Goal: Information Seeking & Learning: Learn about a topic

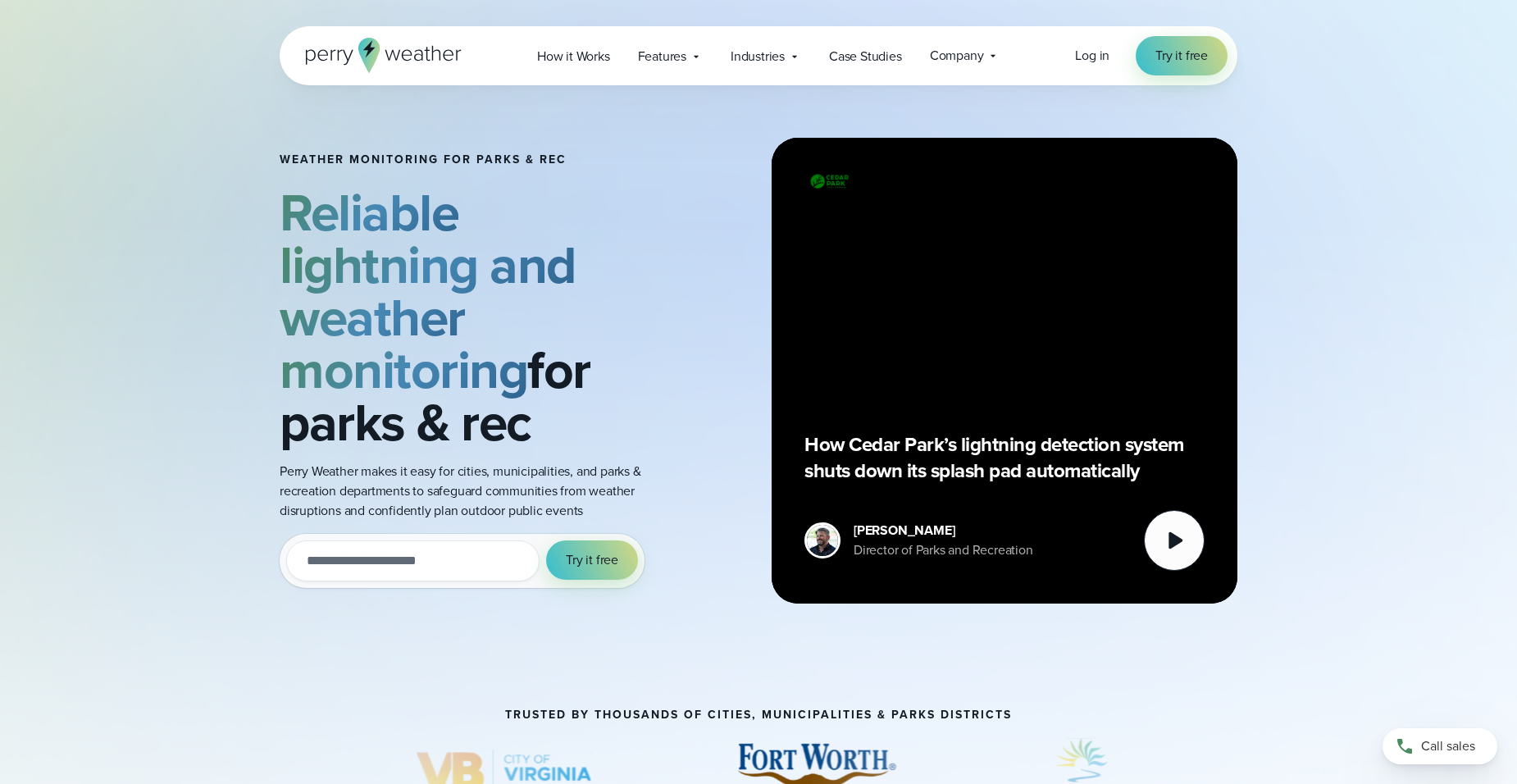
scroll to position [164, 0]
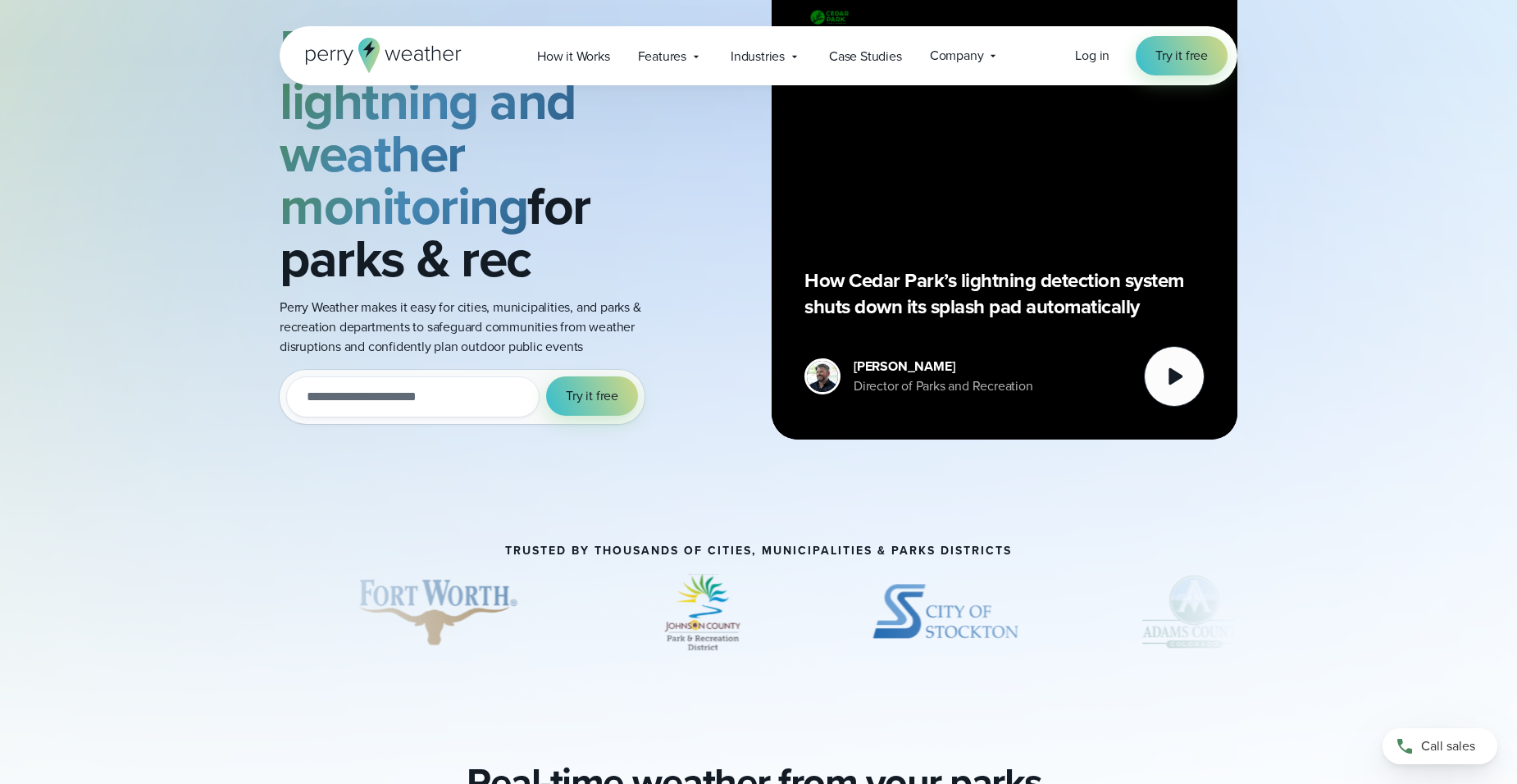
click at [378, 404] on input "email" at bounding box center [413, 397] width 253 height 41
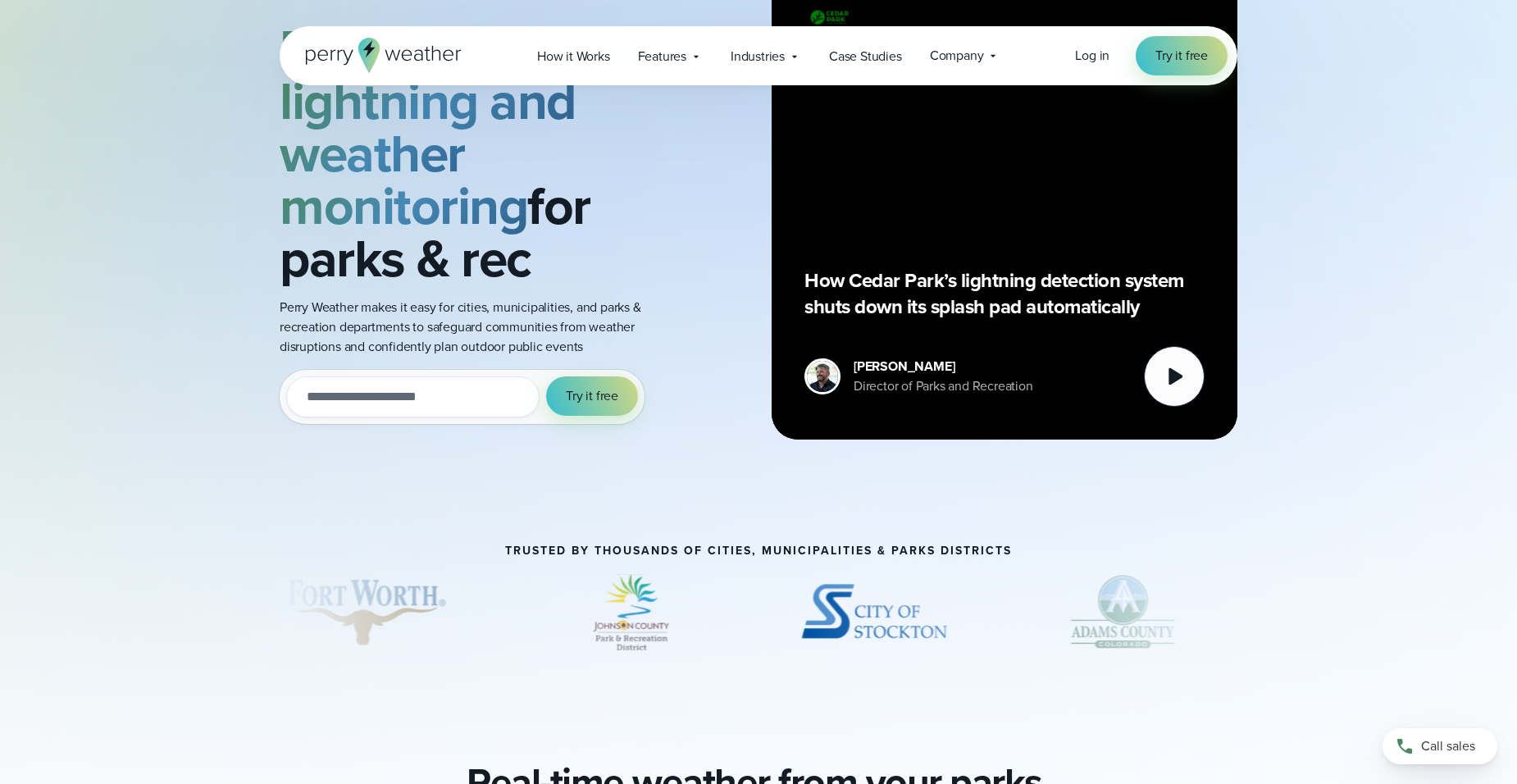
type input "**********"
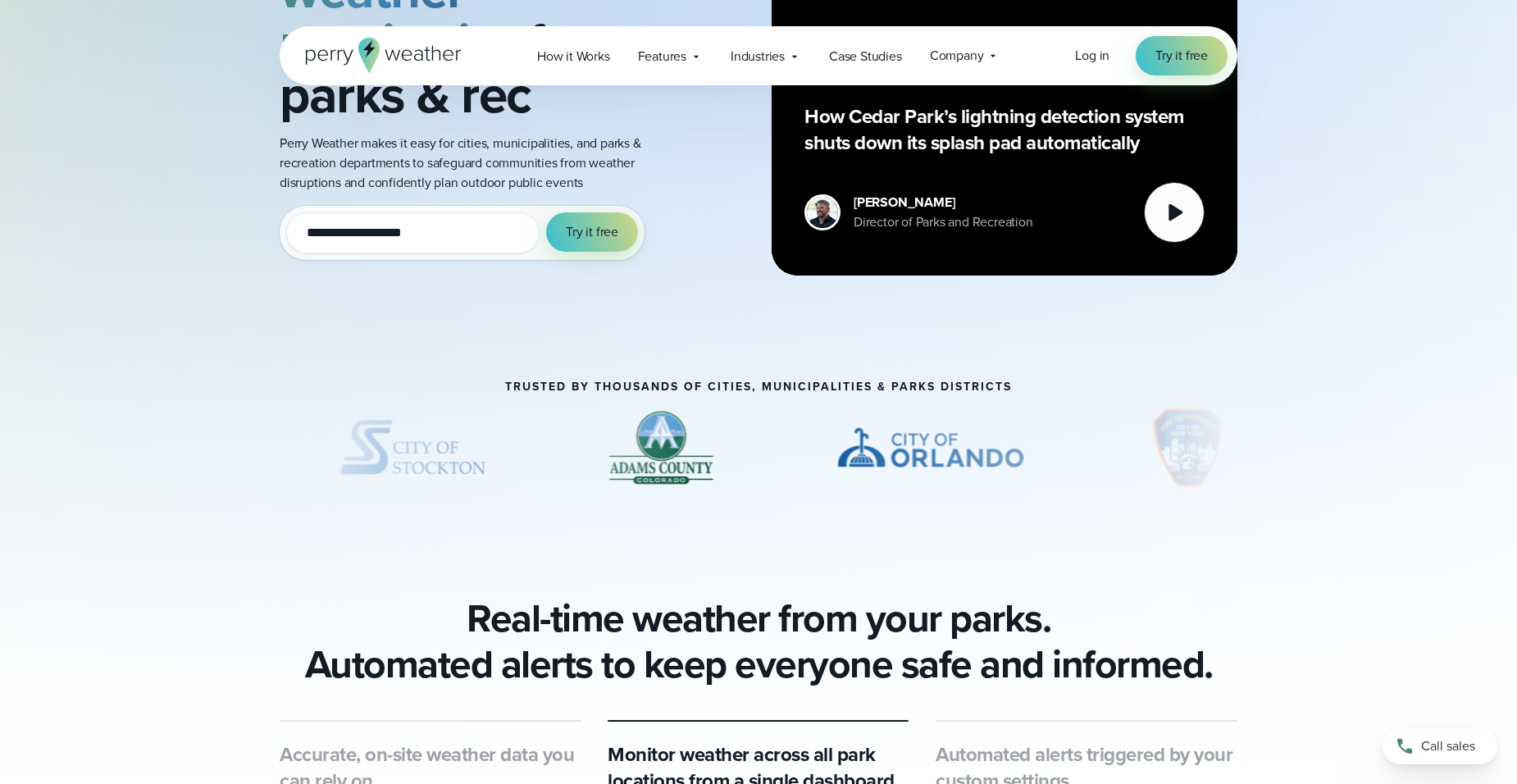
scroll to position [82, 0]
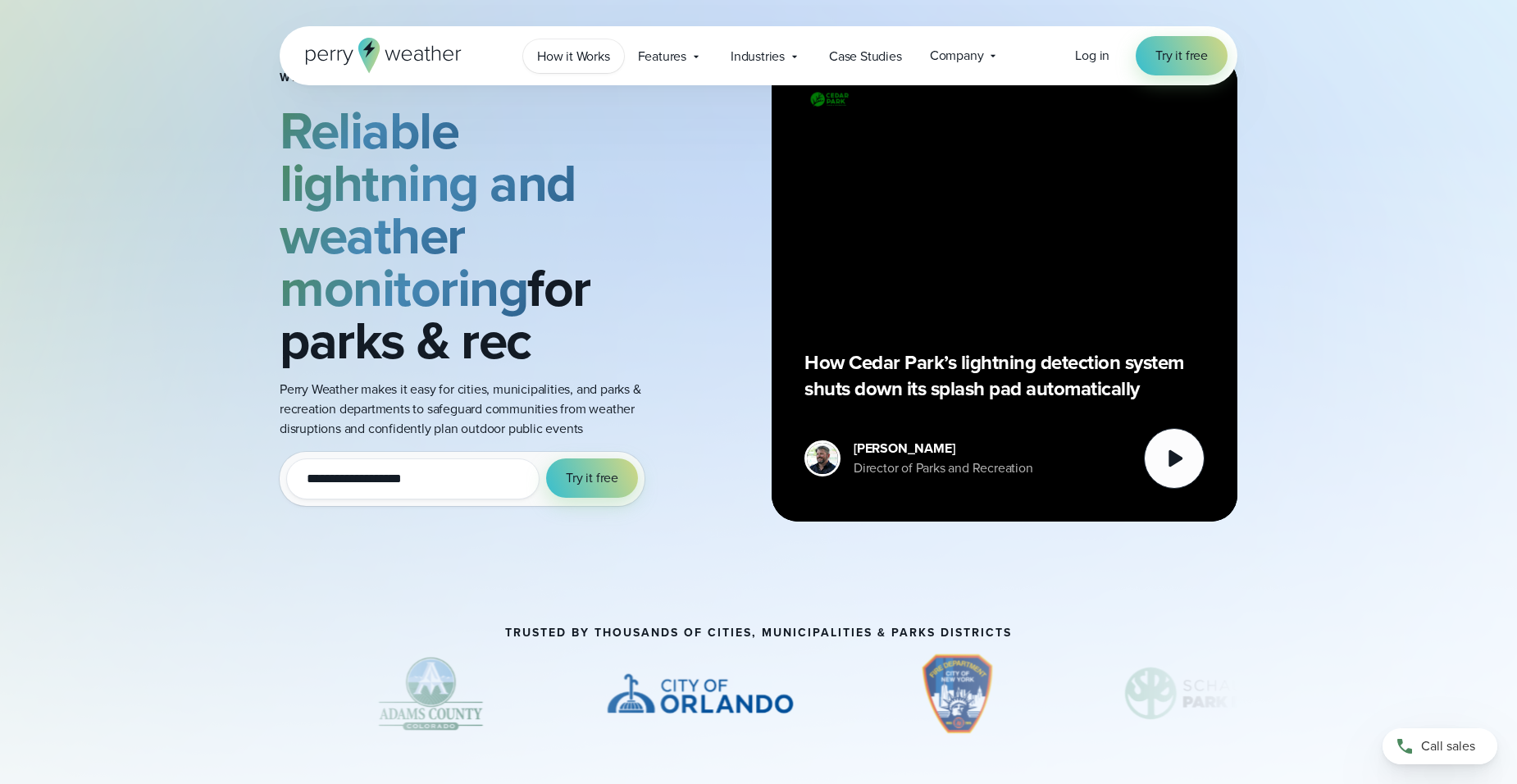
click at [571, 60] on span "How it Works" at bounding box center [574, 56] width 73 height 20
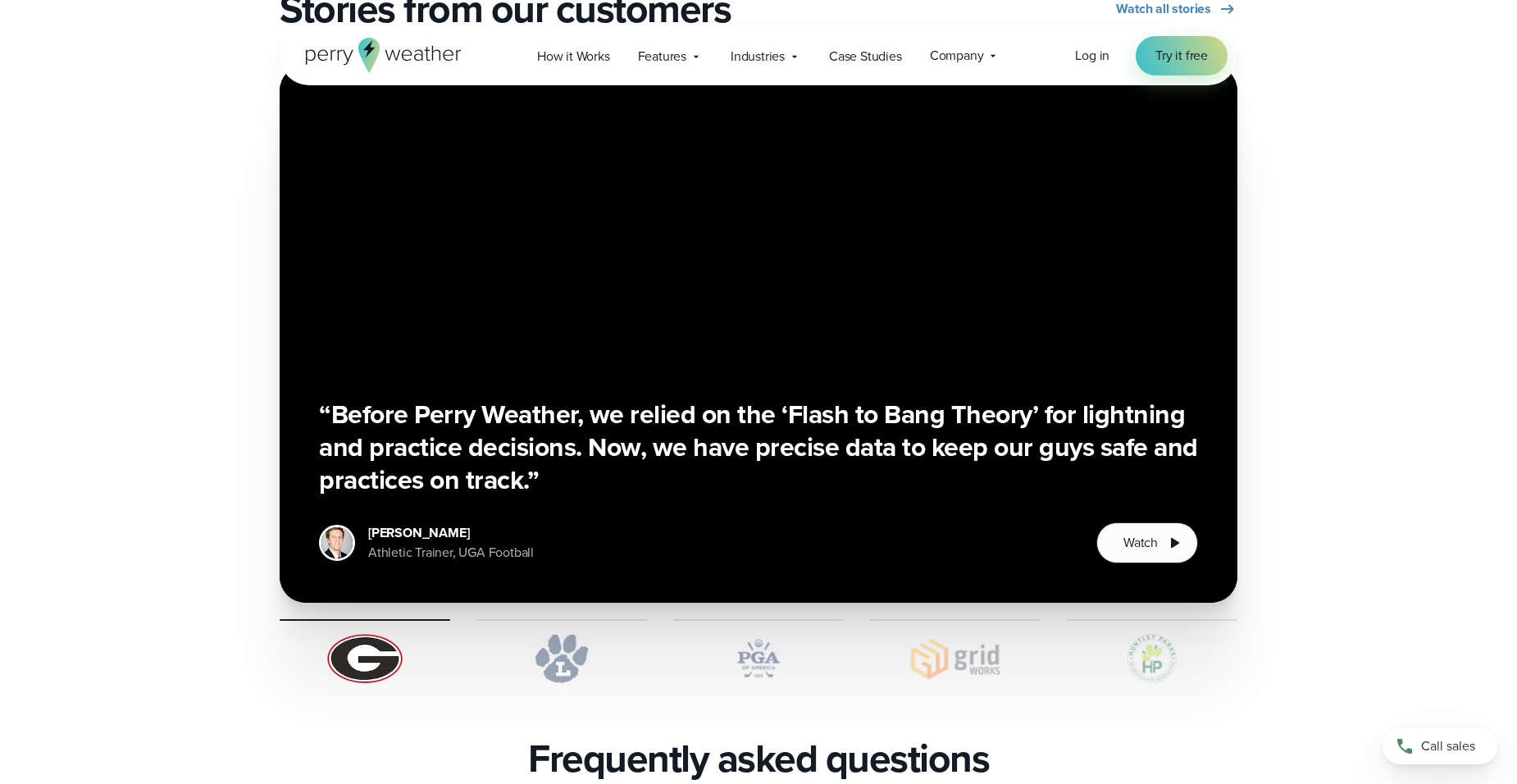
scroll to position [3278, 0]
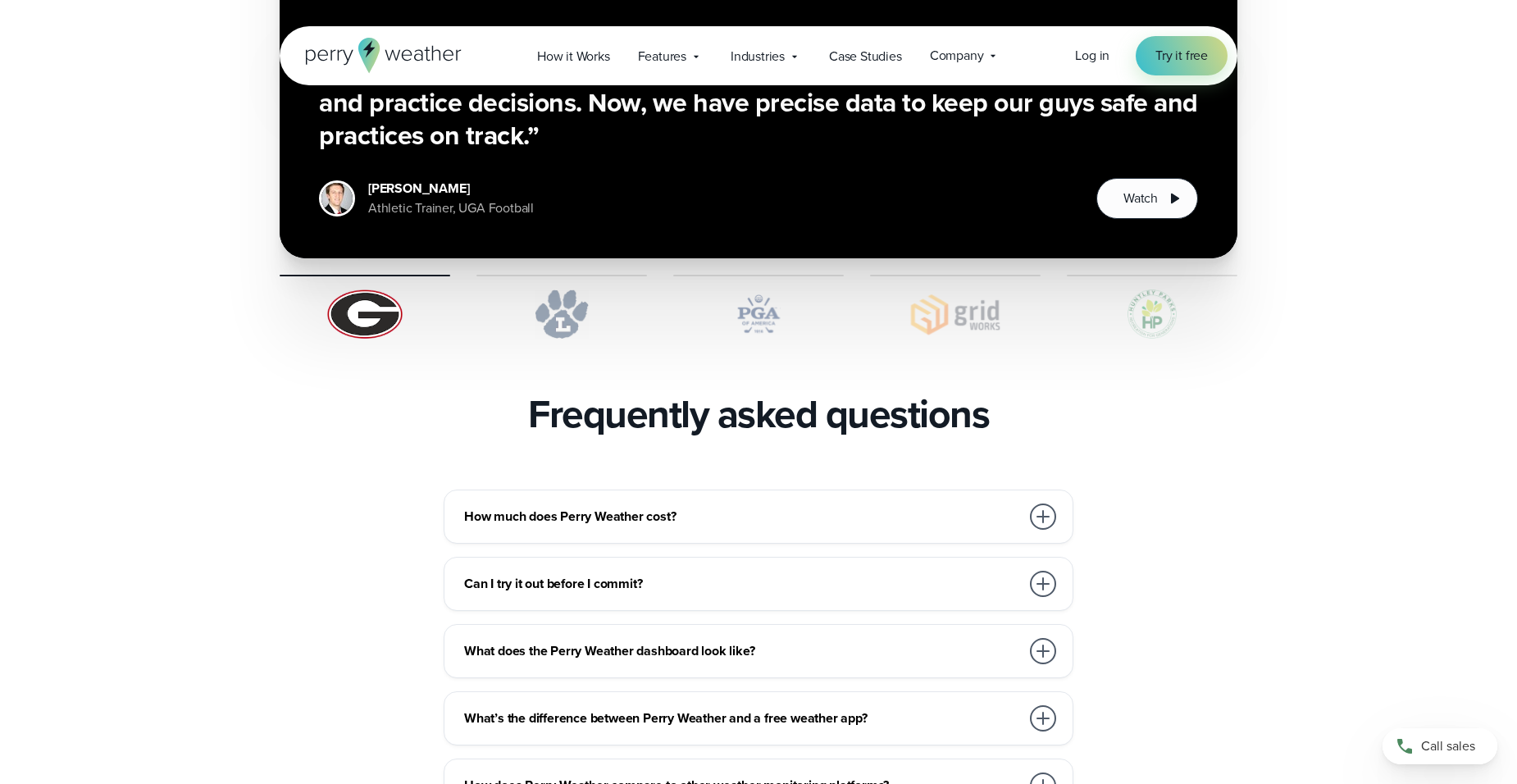
click at [644, 507] on h3 "How much does Perry Weather cost?" at bounding box center [741, 516] width 556 height 20
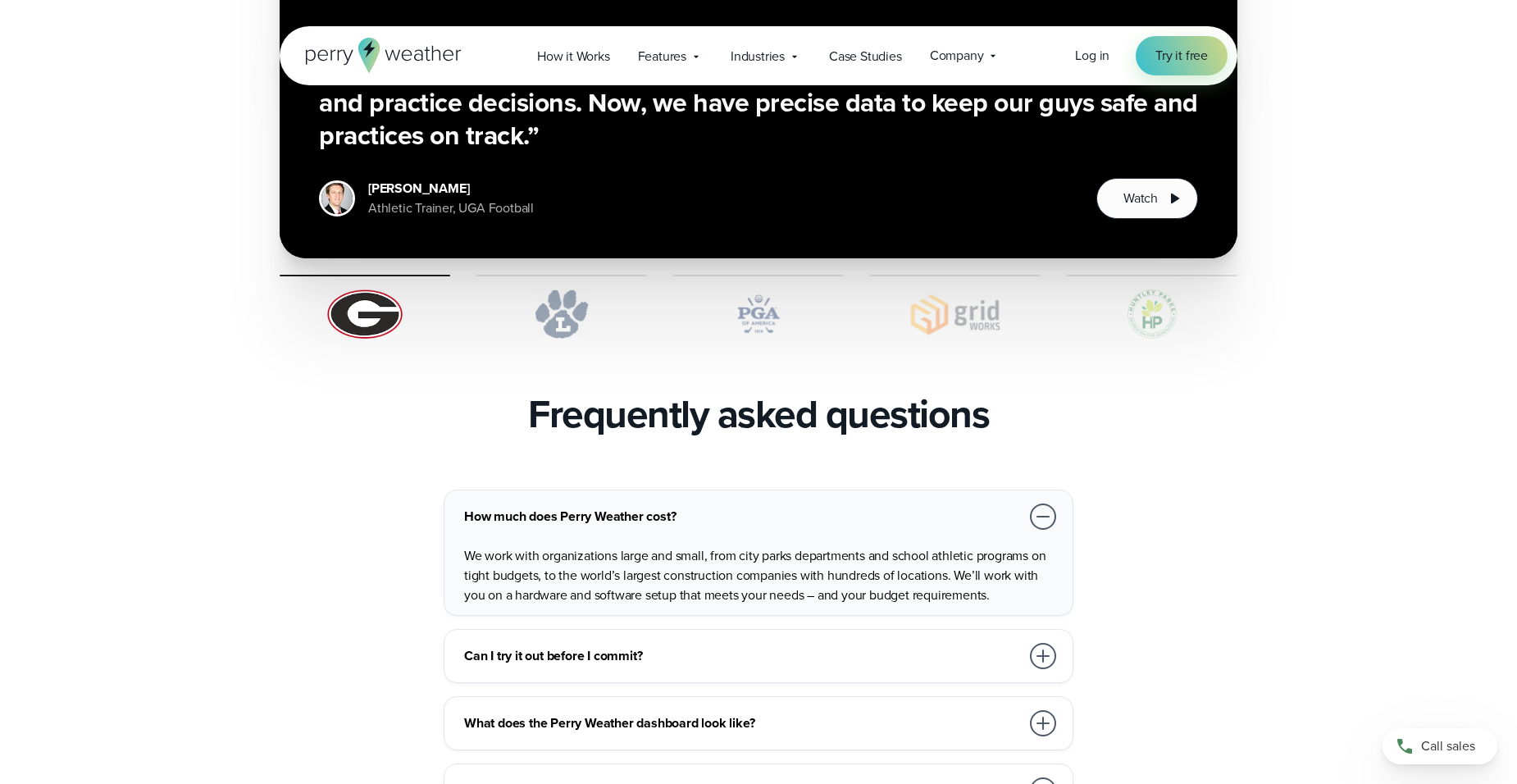
click at [590, 646] on h3 "Can I try it out before I commit?" at bounding box center [741, 656] width 556 height 20
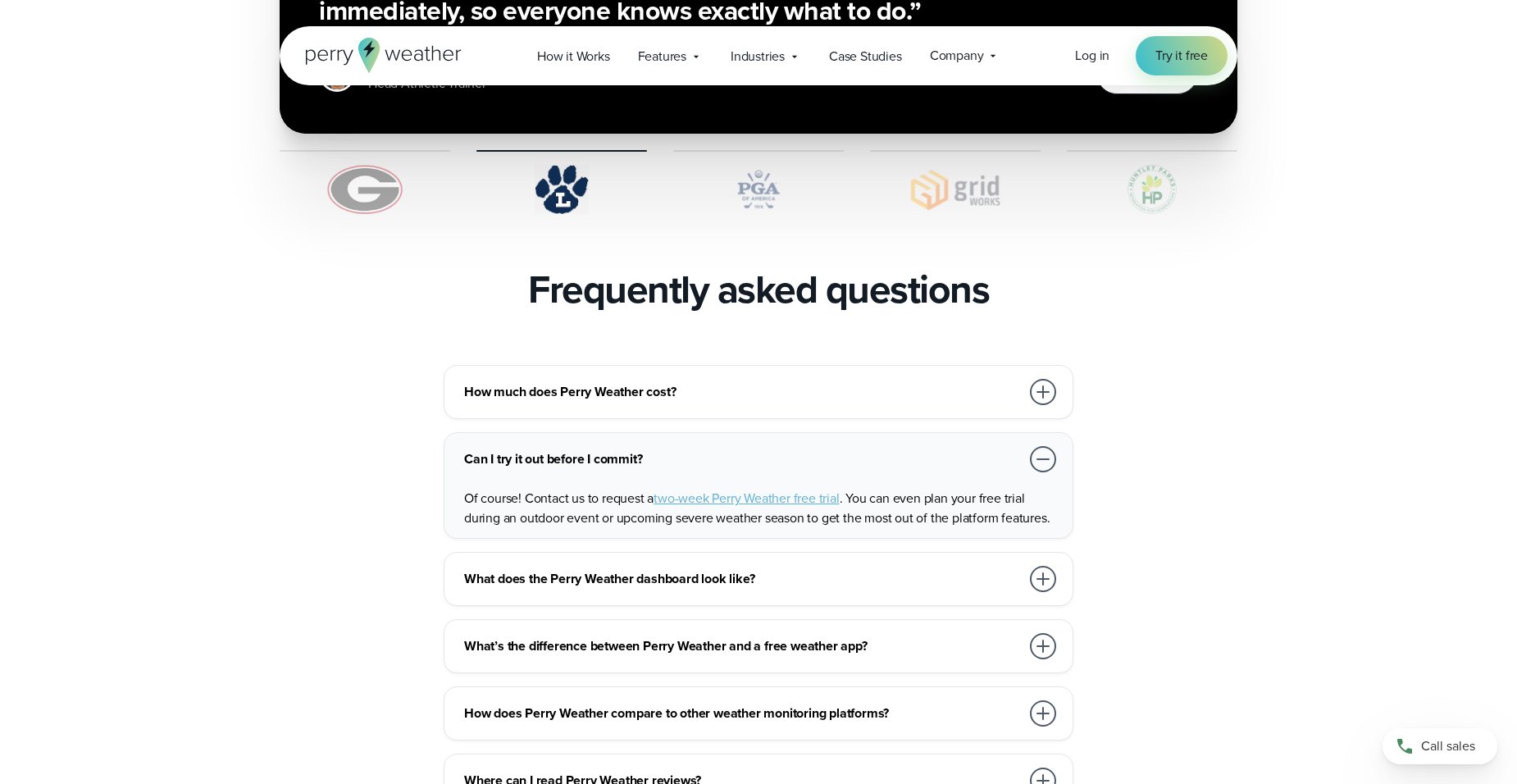
scroll to position [3442, 0]
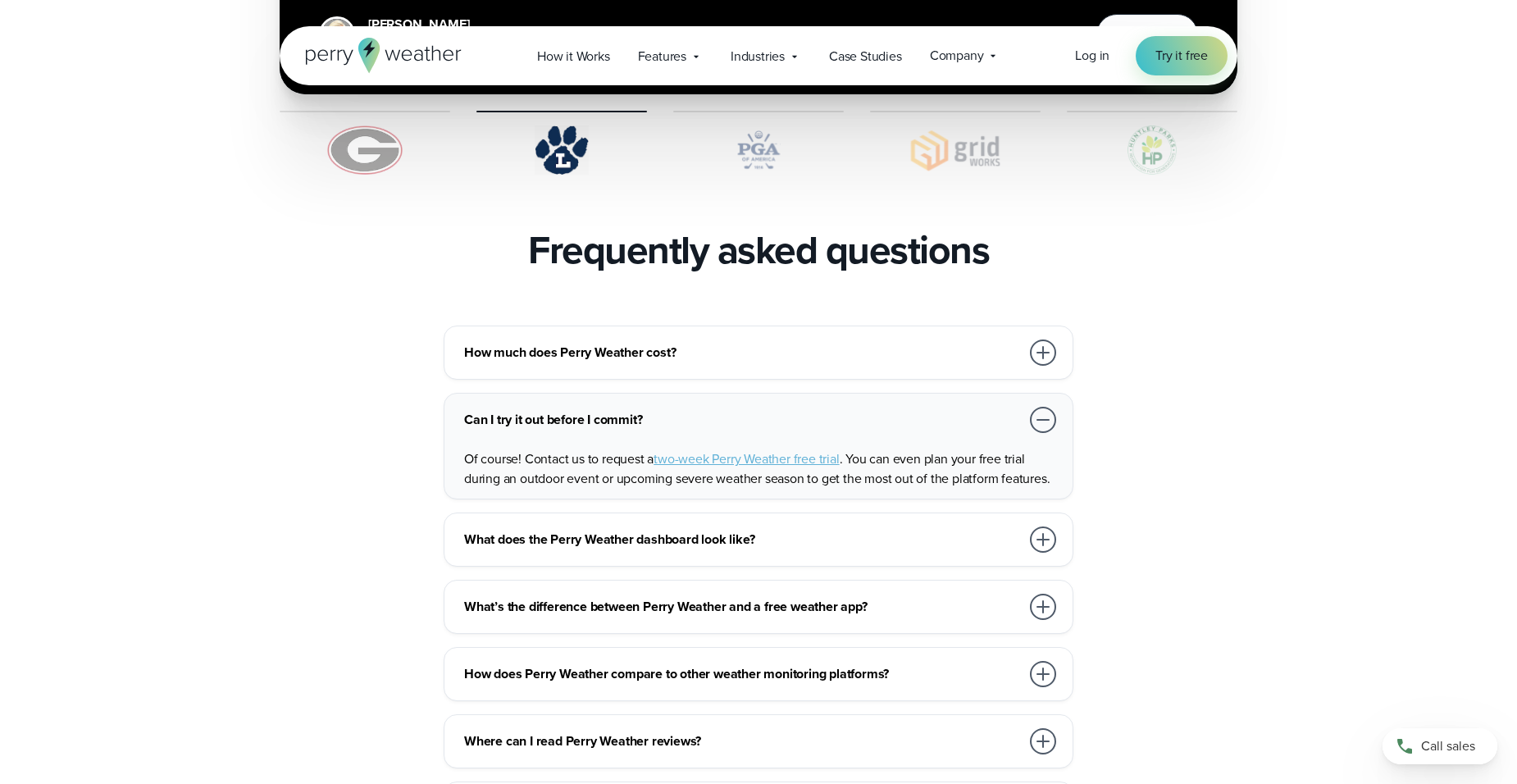
click at [597, 530] on h3 "What does the Perry Weather dashboard look like?" at bounding box center [741, 539] width 556 height 20
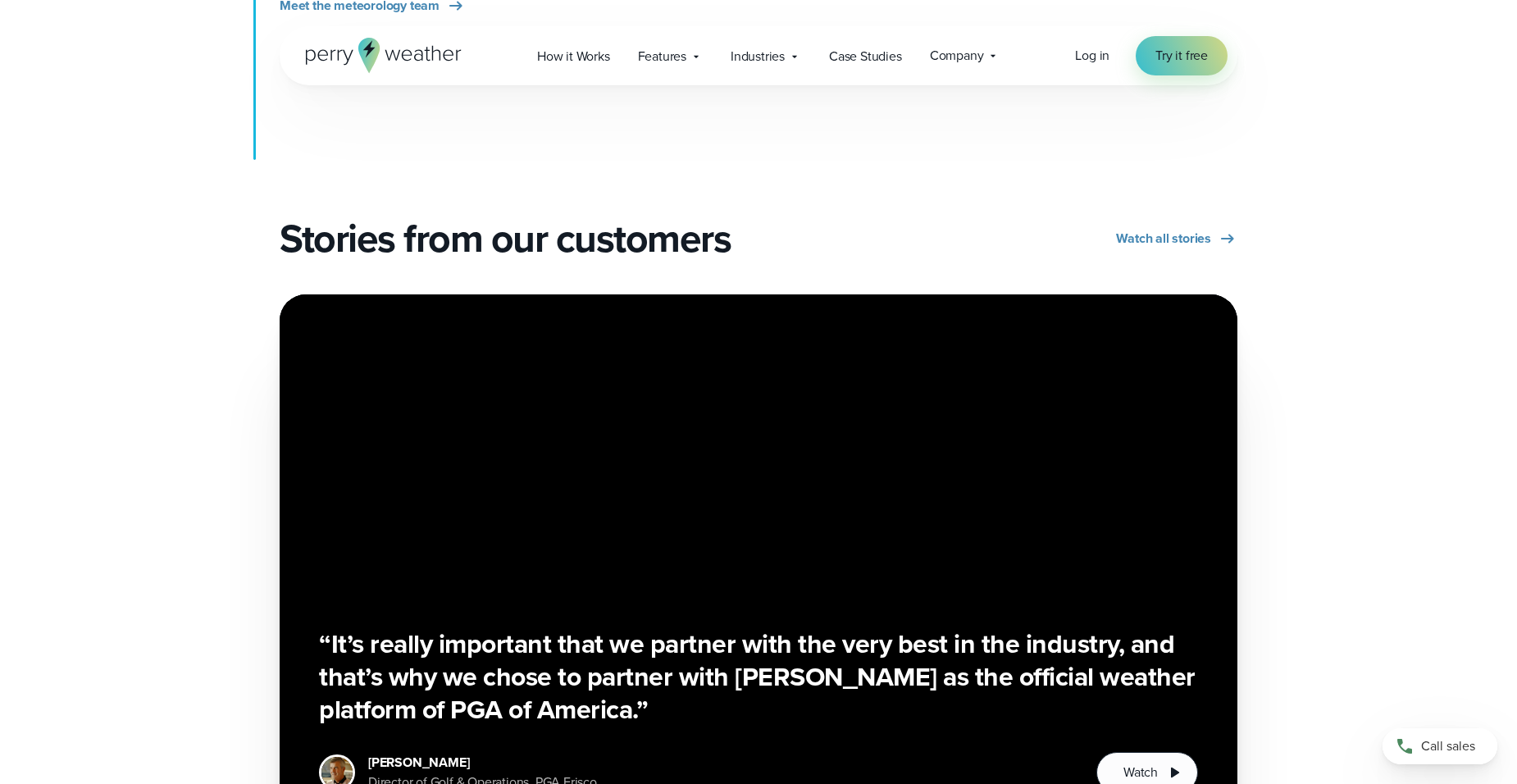
scroll to position [2213, 0]
